Goal: Task Accomplishment & Management: Complete application form

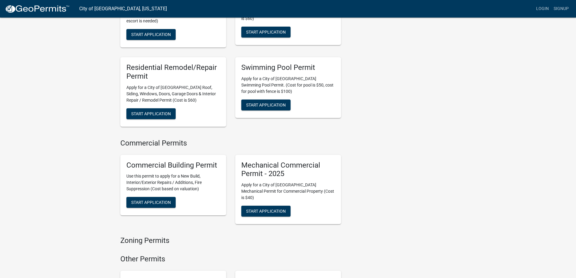
scroll to position [272, 0]
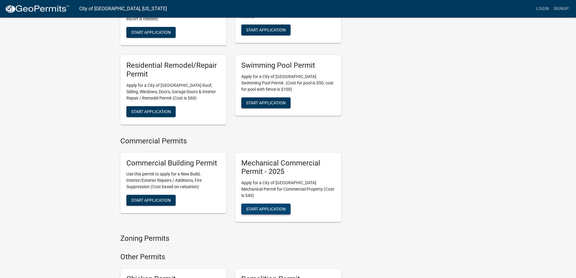
click at [263, 207] on span "Start Application" at bounding box center [266, 209] width 40 height 5
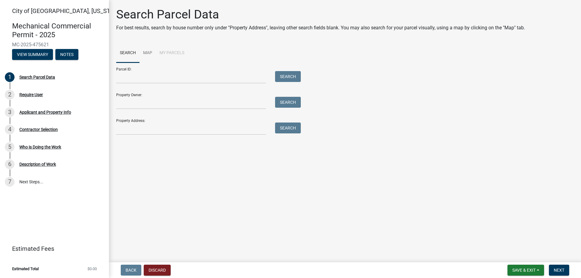
click at [182, 121] on div "Property Address: Search" at bounding box center [206, 124] width 181 height 21
click at [200, 125] on input "Property Address:" at bounding box center [191, 129] width 150 height 12
click at [209, 131] on input "Property Address:" at bounding box center [191, 129] width 150 height 12
type input "[STREET_ADDRESS]"
click at [292, 129] on button "Search" at bounding box center [288, 128] width 26 height 11
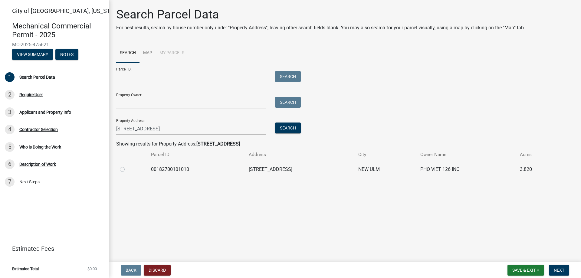
click at [127, 166] on label at bounding box center [127, 166] width 0 height 0
click at [127, 170] on input "radio" at bounding box center [129, 168] width 4 height 4
radio input "true"
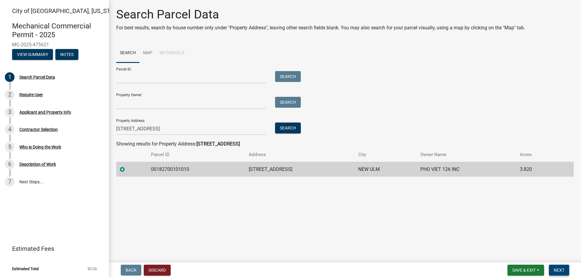
click at [558, 268] on span "Next" at bounding box center [559, 270] width 11 height 5
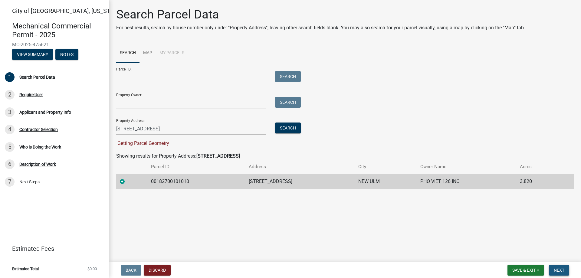
click at [561, 272] on span "Next" at bounding box center [559, 270] width 11 height 5
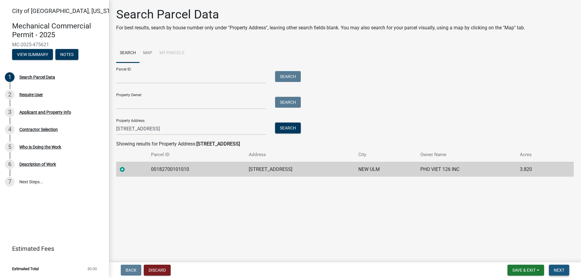
click at [564, 268] on span "Next" at bounding box center [559, 270] width 11 height 5
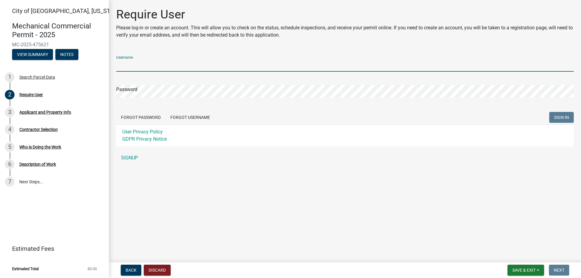
click at [181, 60] on input "Username" at bounding box center [344, 65] width 457 height 12
type input "CRHMankato"
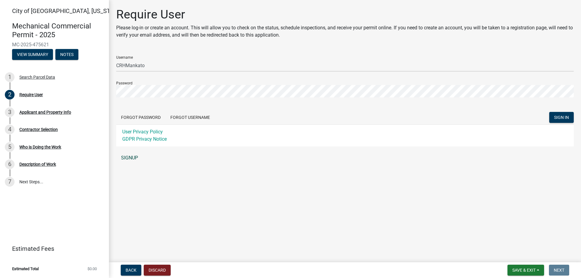
click at [131, 157] on link "SIGNUP" at bounding box center [344, 158] width 457 height 12
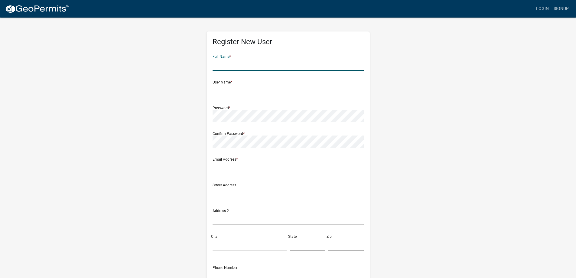
click at [260, 61] on input "text" at bounding box center [288, 64] width 151 height 12
type input "Countryside"
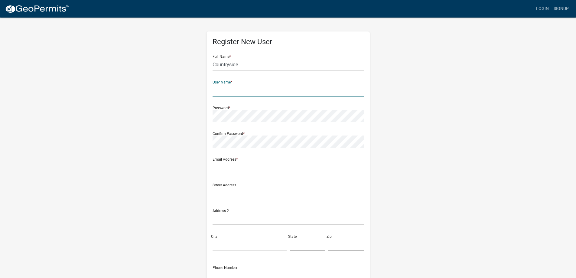
click at [254, 86] on input "text" at bounding box center [288, 90] width 151 height 12
click at [214, 89] on input "CMankato" at bounding box center [288, 90] width 151 height 12
type input "CRHMankato"
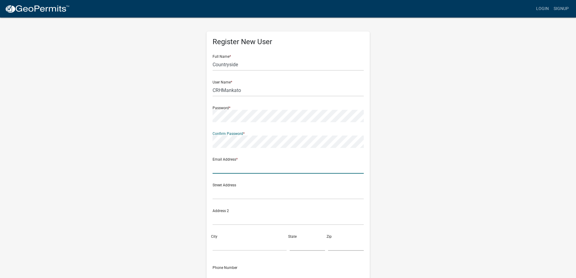
click at [253, 168] on input "text" at bounding box center [288, 167] width 151 height 12
type input "[EMAIL_ADDRESS][DOMAIN_NAME]"
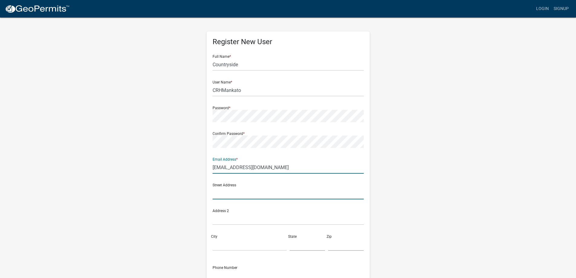
click at [251, 194] on input "text" at bounding box center [288, 193] width 151 height 12
type input "[STREET_ADDRESS]"
click at [261, 246] on input "City" at bounding box center [250, 244] width 74 height 12
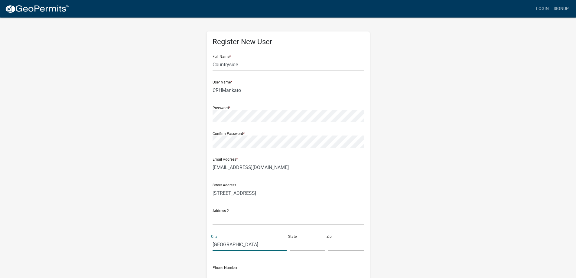
type input "[GEOGRAPHIC_DATA]"
type input "MN"
type input "56003"
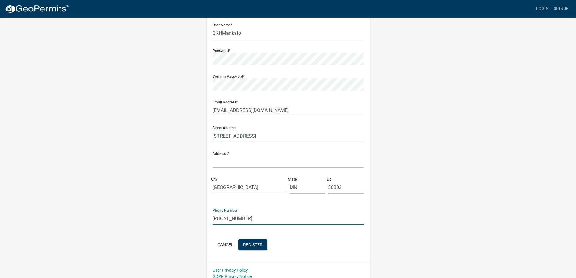
scroll to position [63, 0]
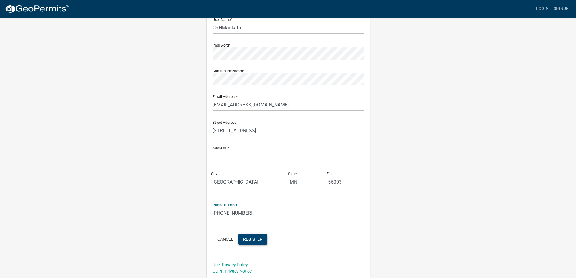
type input "[PHONE_NUMBER]"
click at [256, 237] on span "Register" at bounding box center [252, 239] width 19 height 5
